Goal: Check status: Check status

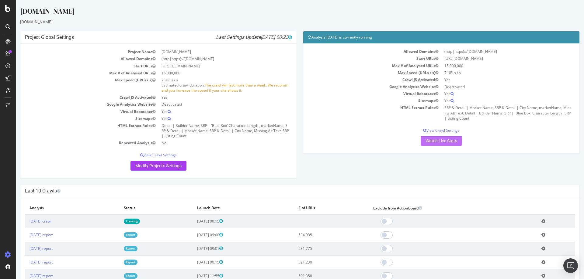
click at [438, 142] on link "Watch Live Stats" at bounding box center [441, 141] width 41 height 10
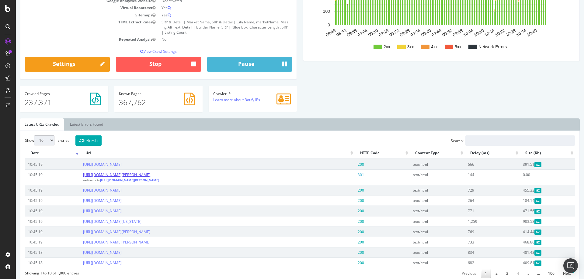
scroll to position [243, 0]
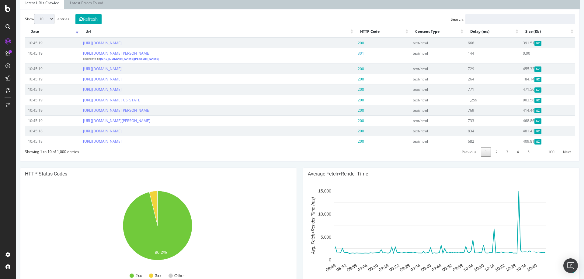
click at [53, 19] on select "10 25 50 100" at bounding box center [44, 19] width 20 height 10
select select "100"
click at [34, 14] on select "10 25 50 100" at bounding box center [44, 19] width 20 height 10
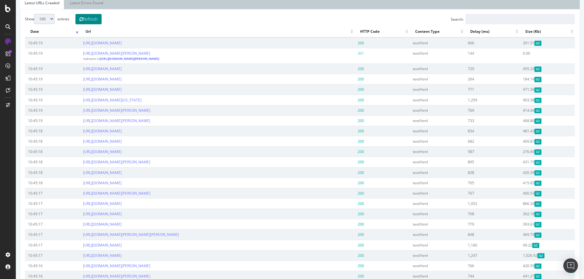
click at [88, 22] on button "Refresh" at bounding box center [88, 19] width 26 height 10
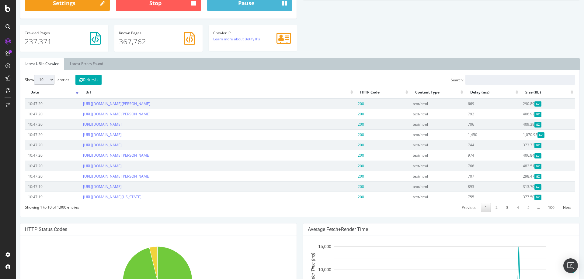
scroll to position [152, 0]
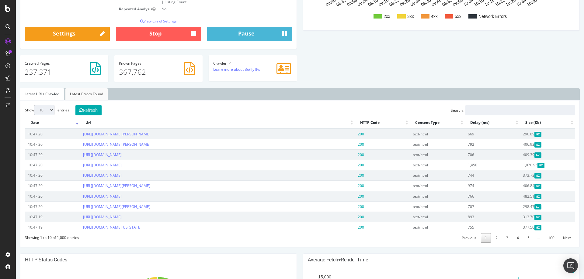
click at [99, 96] on link "Latest Errors Found" at bounding box center [86, 94] width 42 height 12
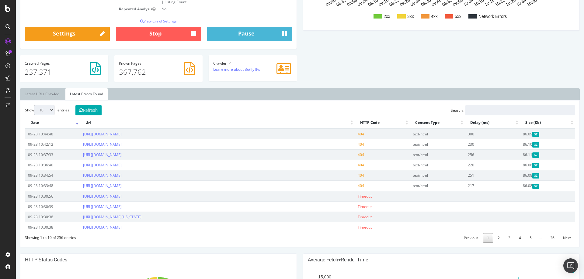
click at [51, 112] on select "10 25 50 100" at bounding box center [44, 110] width 20 height 10
select select "50"
click at [34, 105] on select "10 25 50 100" at bounding box center [44, 110] width 20 height 10
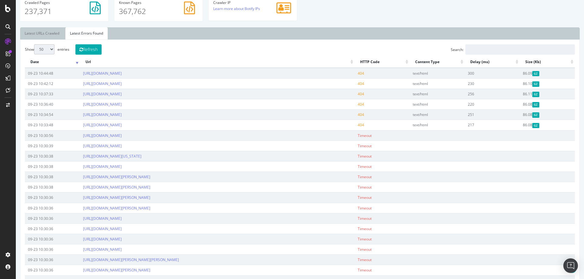
scroll to position [122, 0]
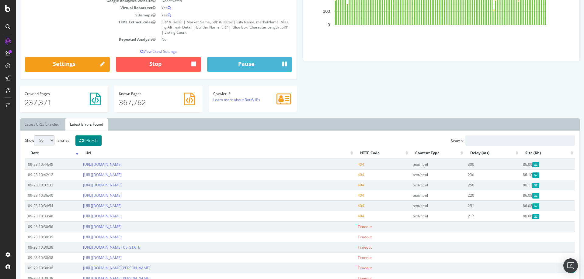
click at [95, 136] on button "Refresh" at bounding box center [88, 141] width 26 height 10
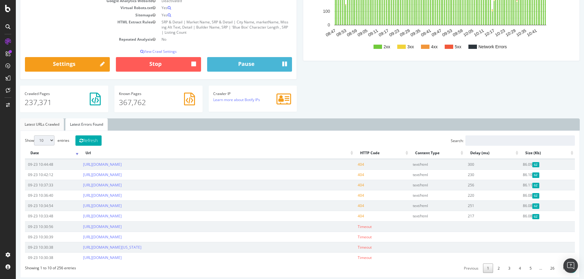
click at [46, 122] on link "Latest URLs Crawled" at bounding box center [42, 125] width 44 height 12
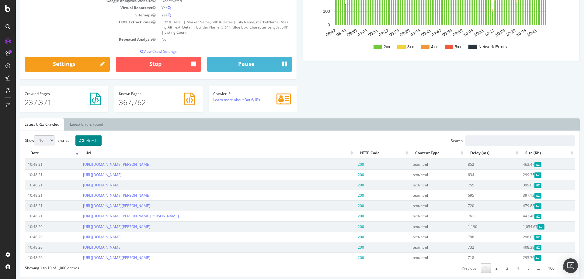
click at [98, 142] on button "Refresh" at bounding box center [88, 141] width 26 height 10
click at [53, 141] on select "10 25 50 100" at bounding box center [44, 141] width 20 height 10
select select "25"
click at [34, 136] on select "10 25 50 100" at bounding box center [44, 141] width 20 height 10
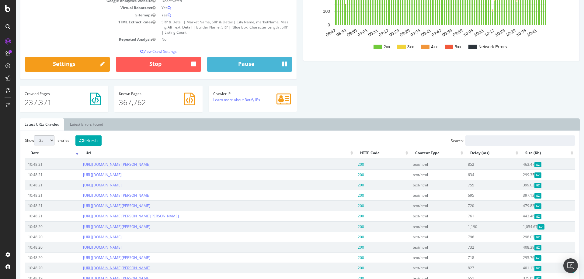
scroll to position [91, 0]
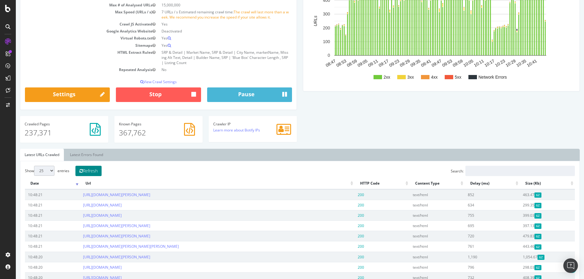
click at [88, 173] on button "Refresh" at bounding box center [88, 171] width 26 height 10
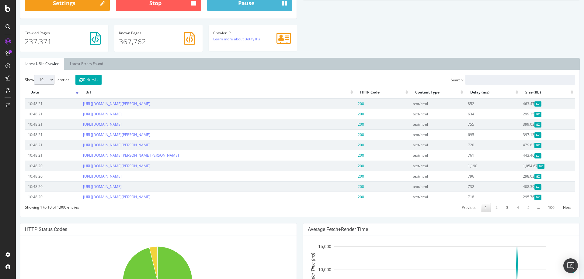
scroll to position [213, 0]
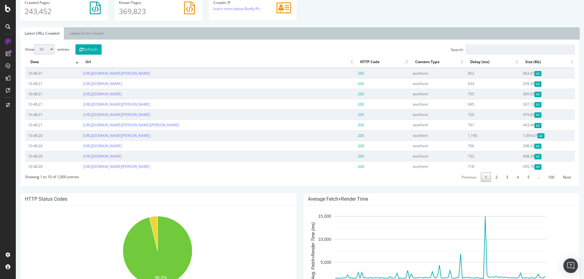
click at [95, 55] on div "Show 10 25 50 100 entries Refresh Search: Date Url HTTP Code Content Type Delay…" at bounding box center [300, 113] width 550 height 138
click at [94, 53] on button "Refresh" at bounding box center [88, 49] width 26 height 10
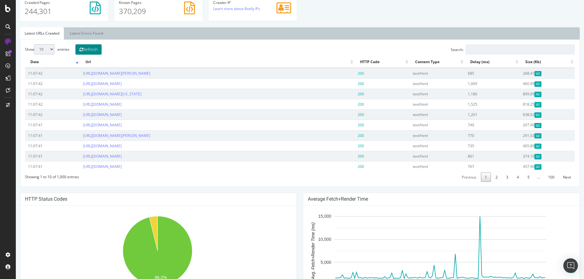
click at [92, 50] on button "Refresh" at bounding box center [88, 49] width 26 height 10
click at [79, 32] on link "Latest Errors Found" at bounding box center [86, 33] width 42 height 12
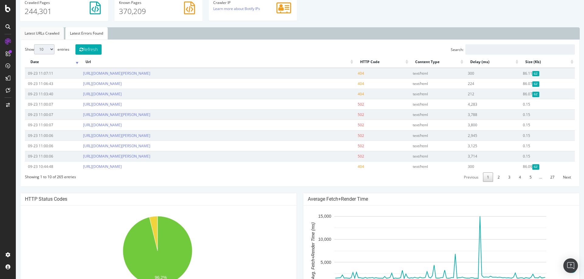
click at [35, 35] on link "Latest URLs Crawled" at bounding box center [42, 33] width 44 height 12
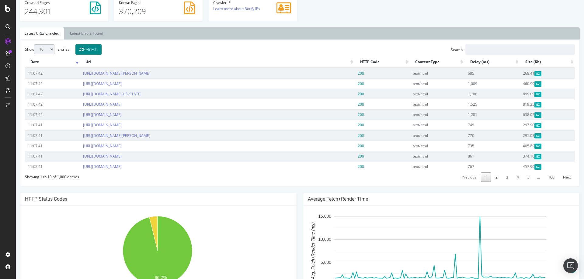
click at [89, 50] on button "Refresh" at bounding box center [88, 49] width 26 height 10
click at [90, 53] on button "Refresh" at bounding box center [88, 49] width 26 height 10
click at [93, 49] on button "Refresh" at bounding box center [88, 49] width 26 height 10
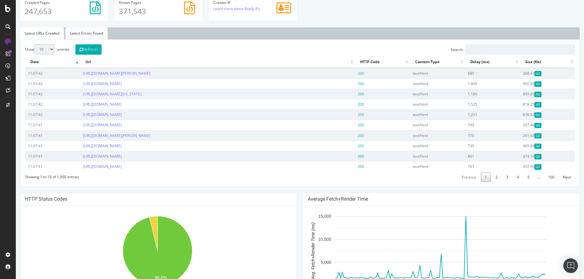
click at [98, 29] on link "Latest Errors Found" at bounding box center [86, 33] width 42 height 12
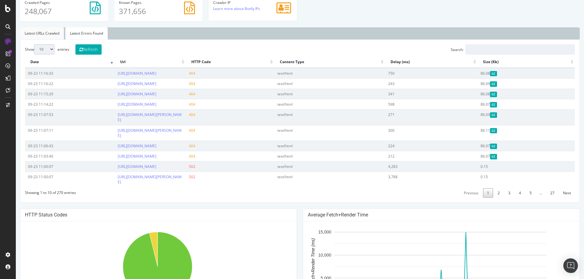
click at [46, 32] on link "Latest URLs Crawled" at bounding box center [42, 33] width 44 height 12
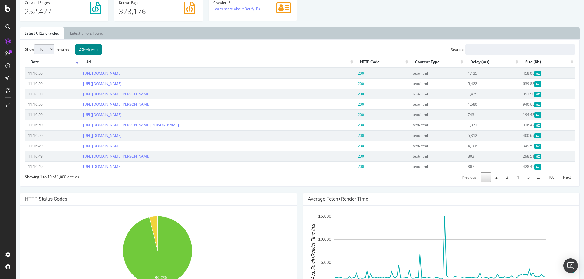
click at [93, 54] on button "Refresh" at bounding box center [88, 49] width 26 height 10
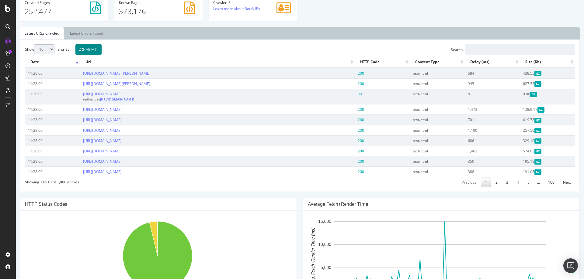
click at [95, 47] on button "Refresh" at bounding box center [88, 49] width 26 height 10
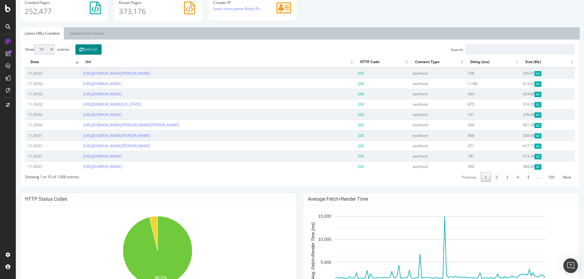
click at [95, 47] on button "Refresh" at bounding box center [88, 49] width 26 height 10
